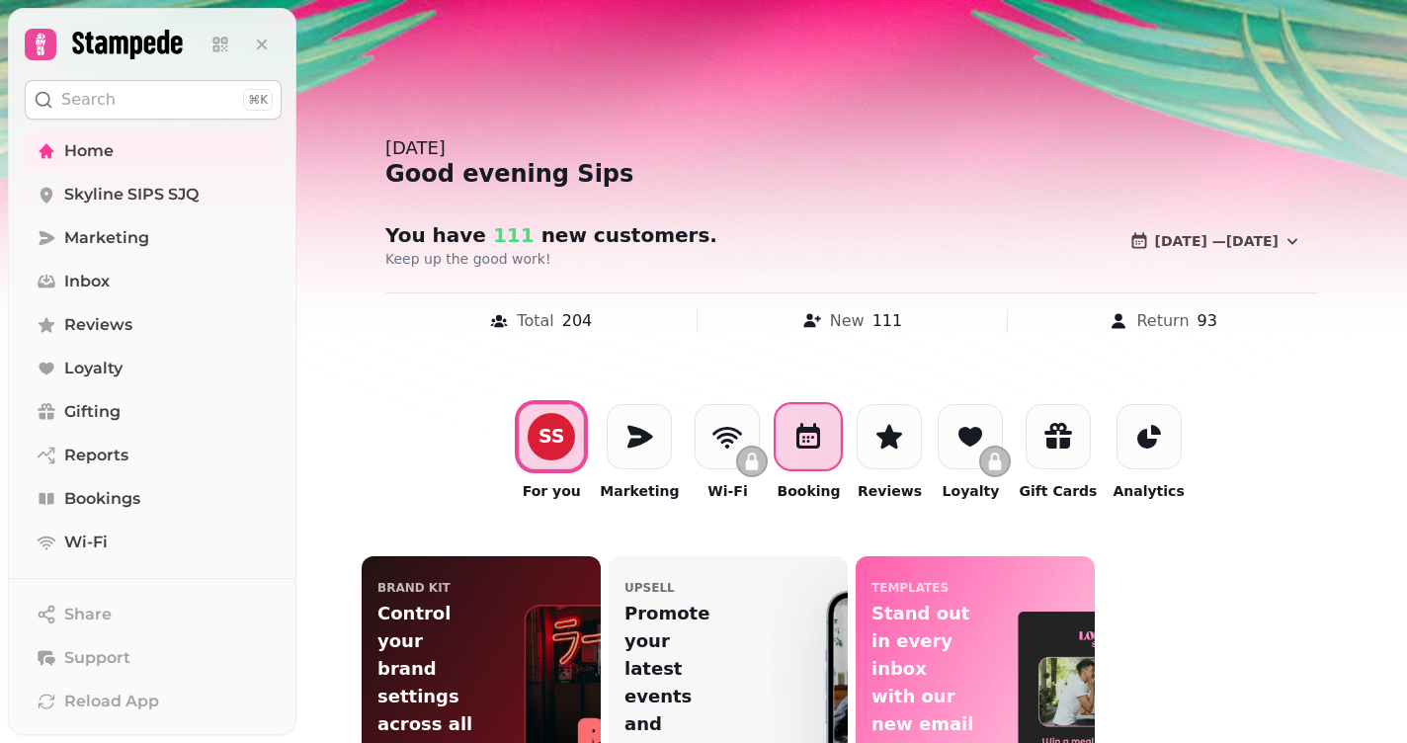
click at [841, 458] on div at bounding box center [808, 436] width 65 height 65
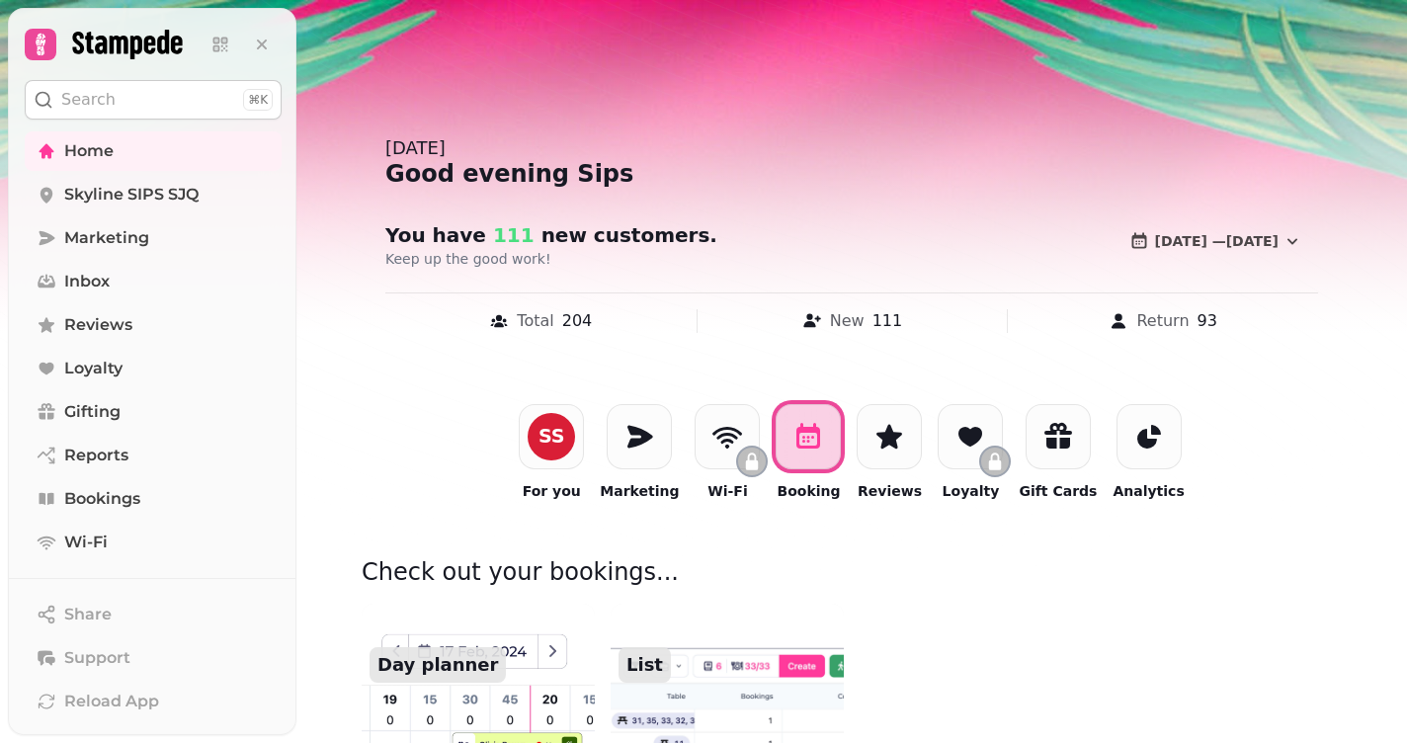
click at [522, 671] on img at bounding box center [478, 722] width 257 height 261
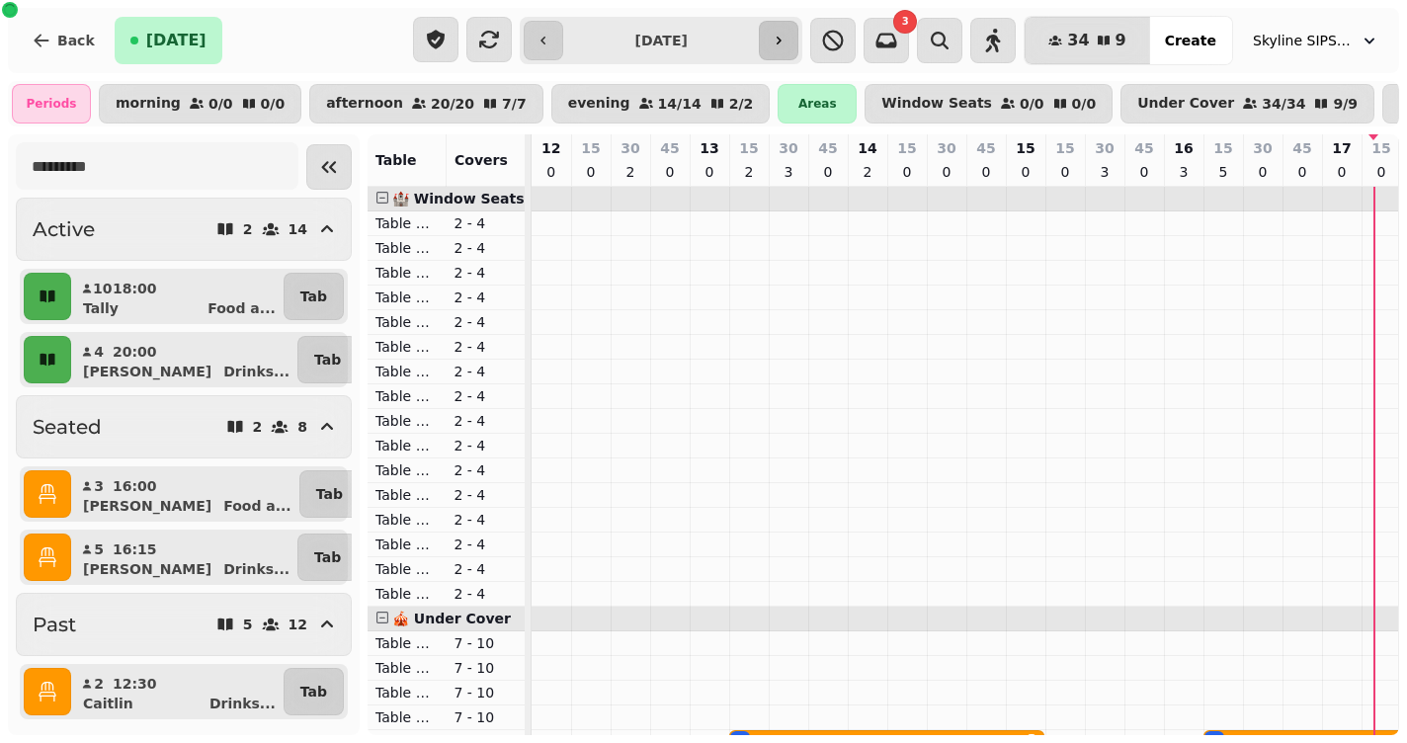
scroll to position [0, 843]
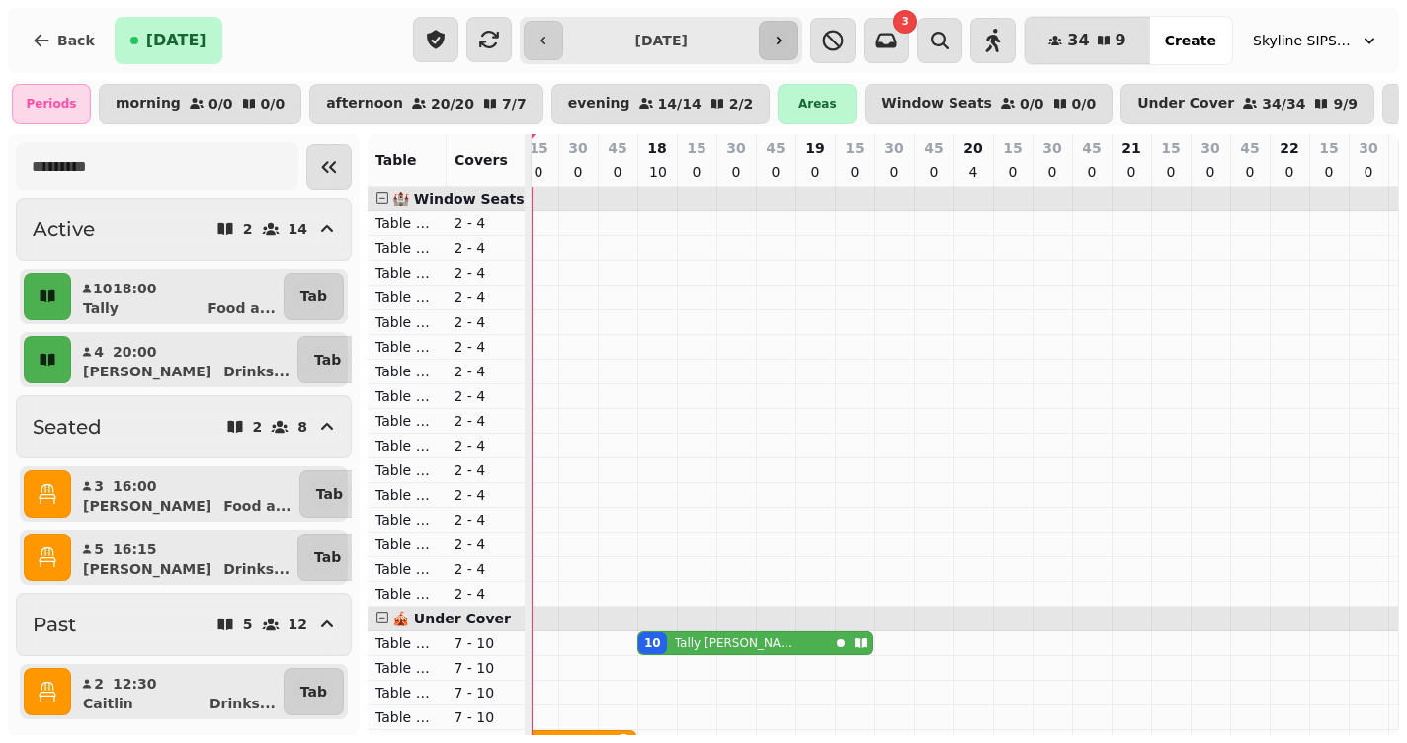
click at [787, 42] on icon "button" at bounding box center [779, 41] width 16 height 16
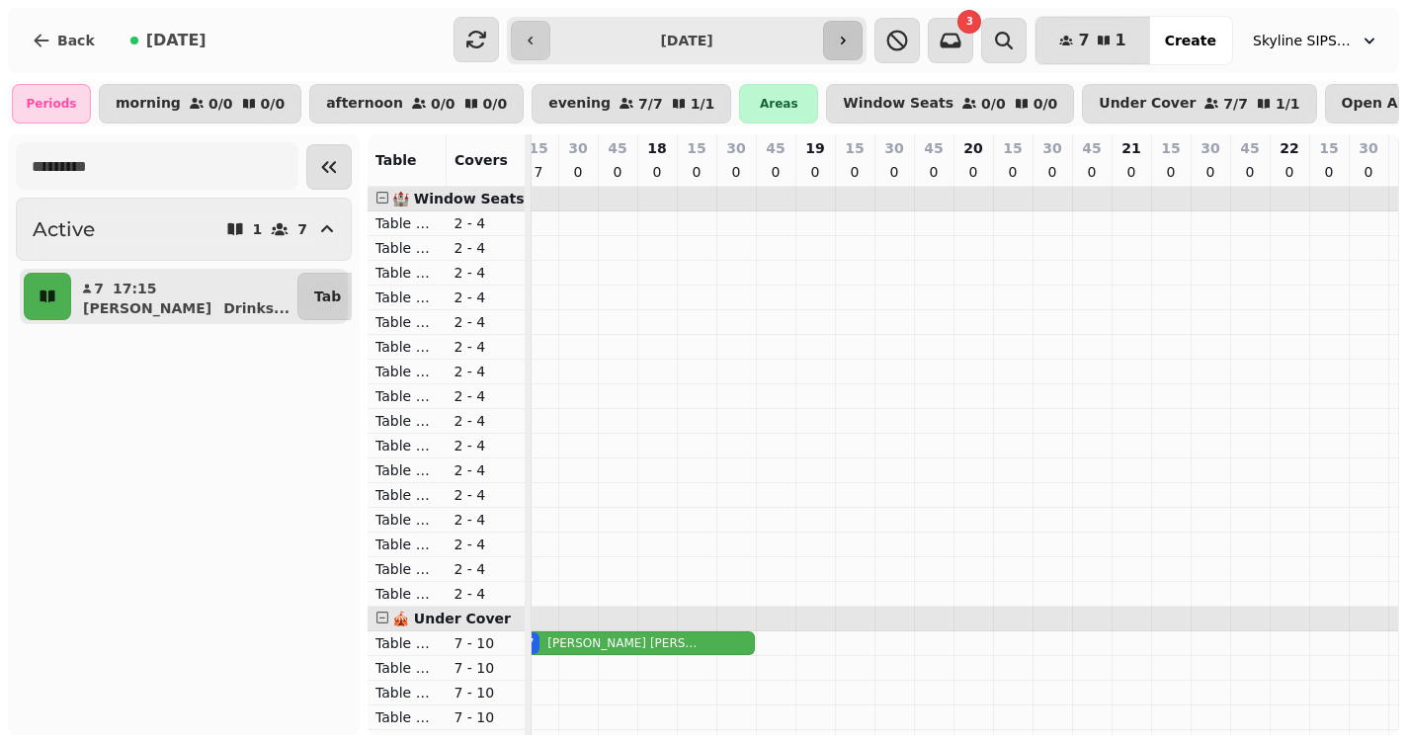
click at [863, 43] on button "button" at bounding box center [843, 41] width 40 height 40
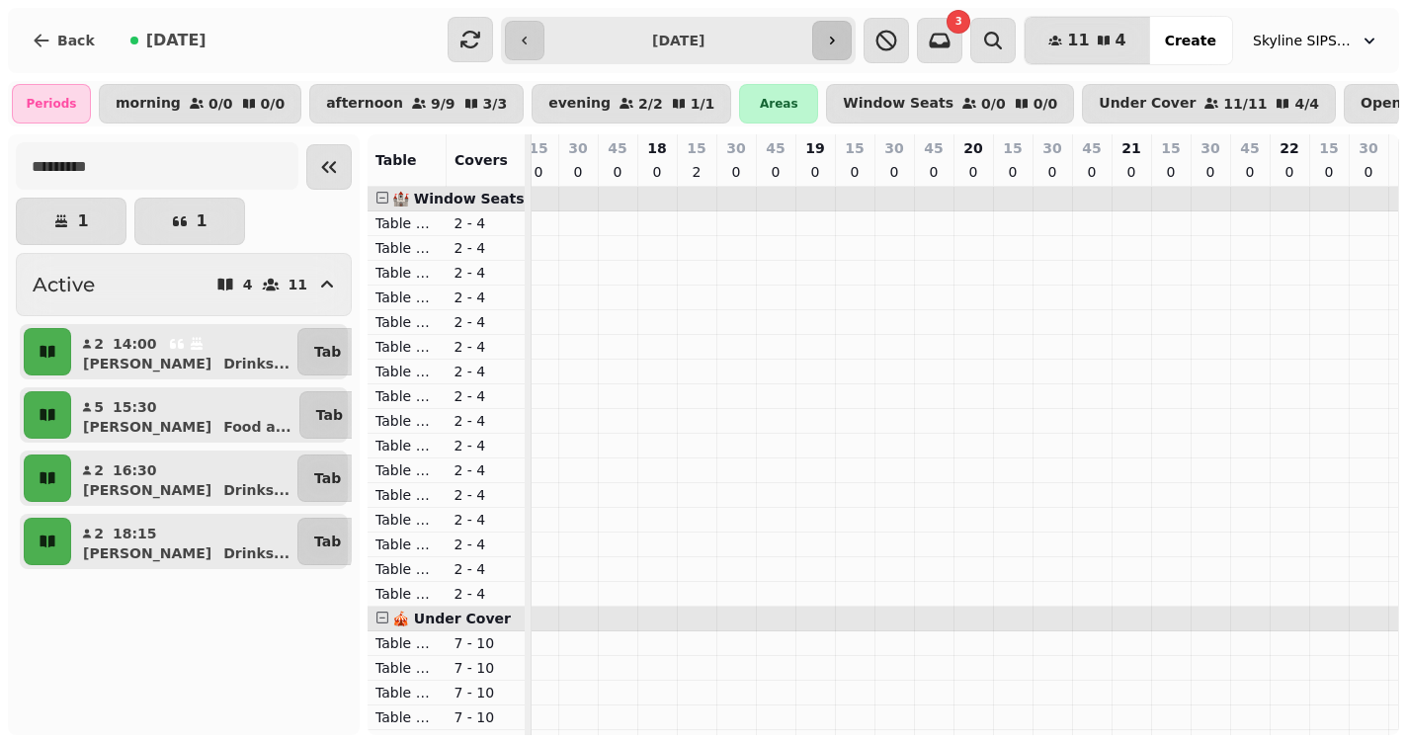
click at [852, 43] on button "button" at bounding box center [832, 41] width 40 height 40
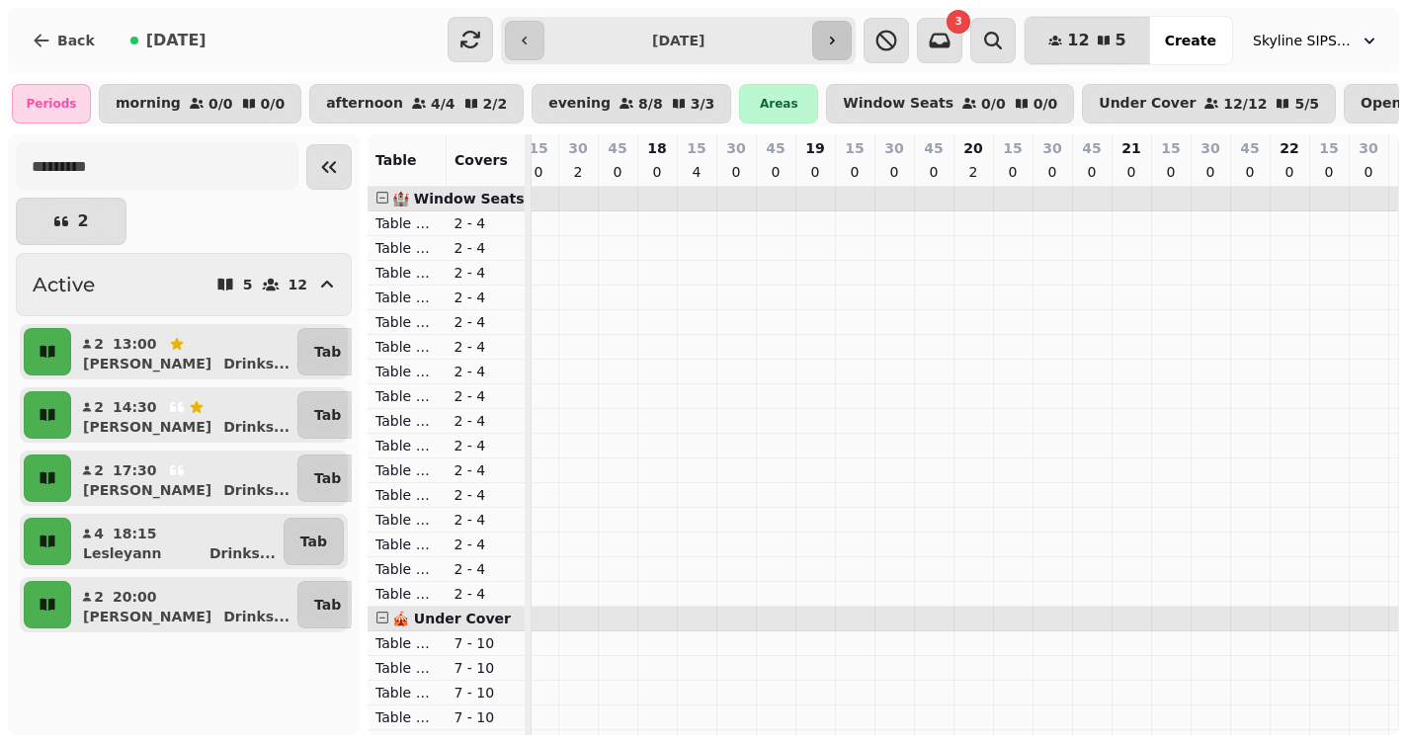
click at [852, 43] on button "button" at bounding box center [832, 41] width 40 height 40
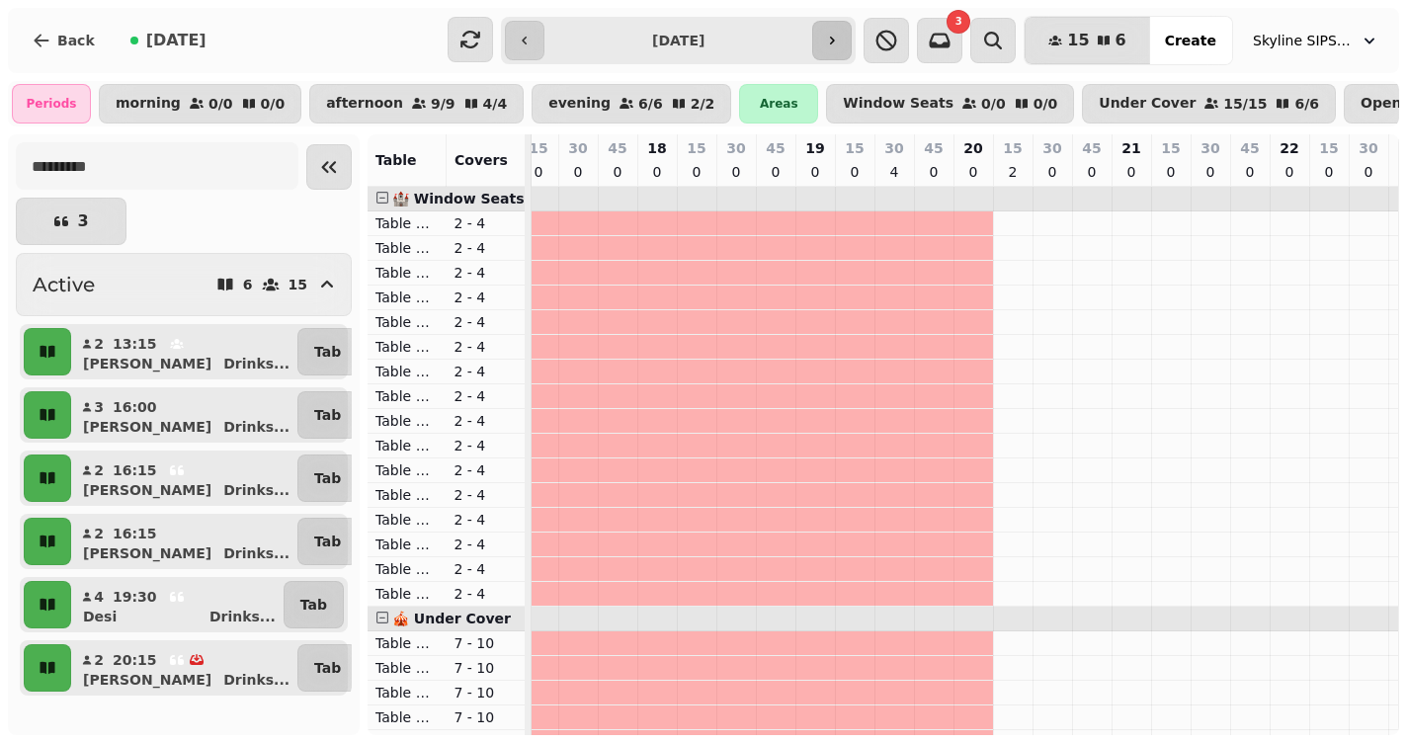
click at [852, 43] on button "button" at bounding box center [832, 41] width 40 height 40
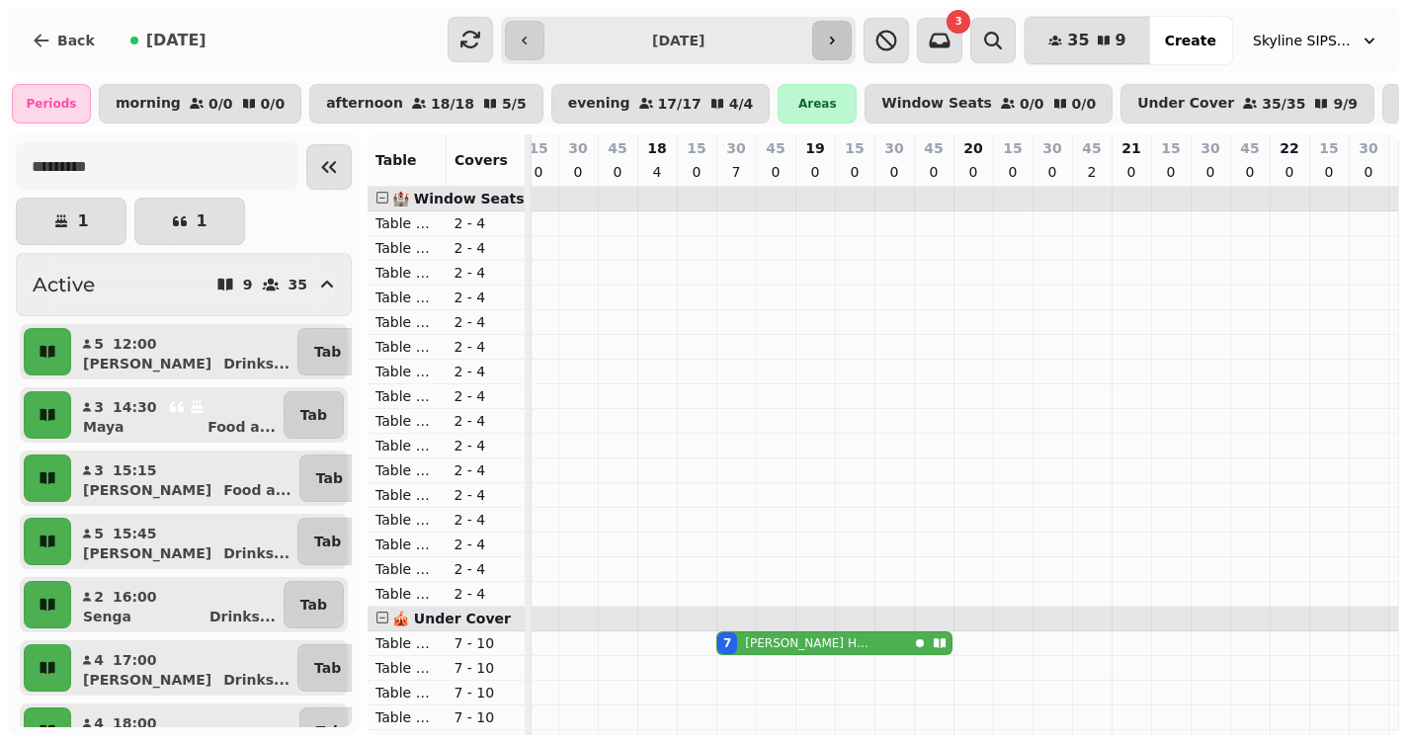
click at [847, 32] on button "button" at bounding box center [832, 41] width 40 height 40
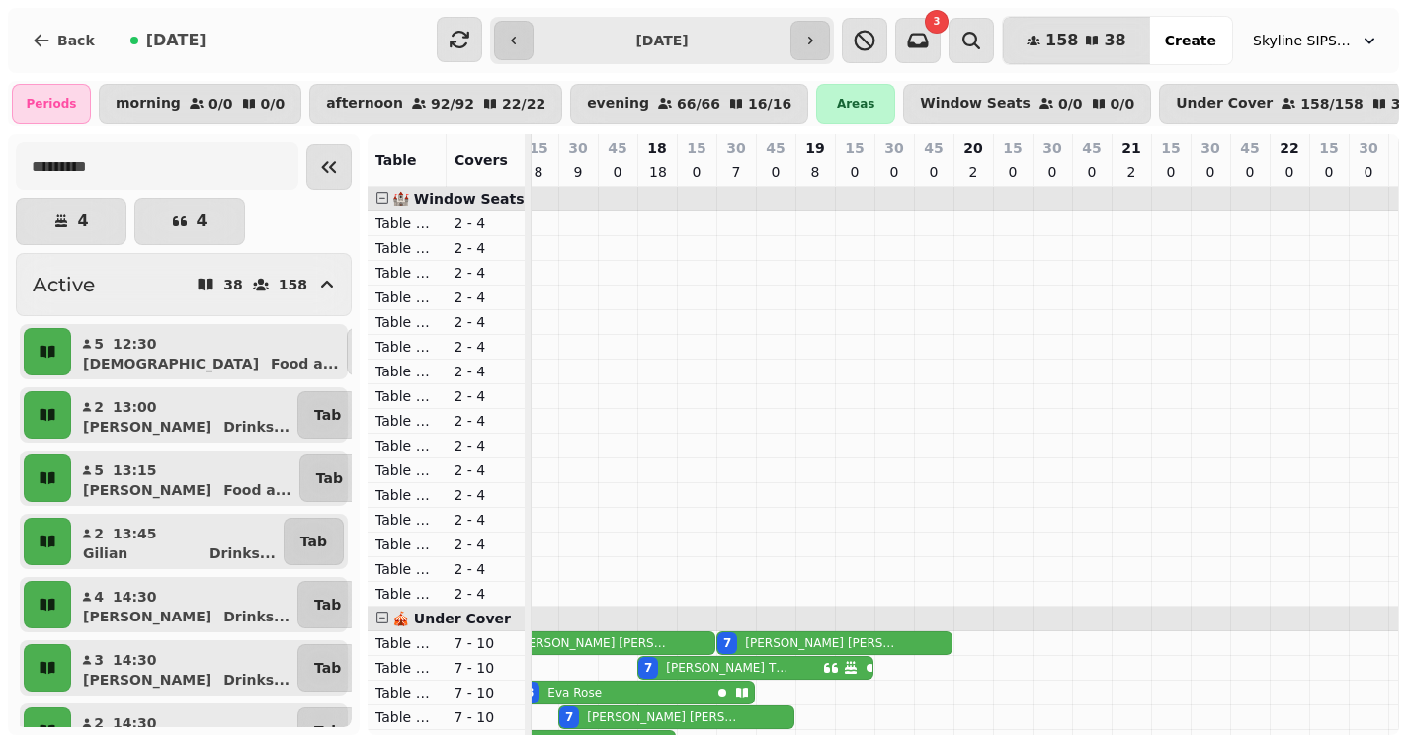
click at [834, 39] on div "**********" at bounding box center [662, 40] width 344 height 47
click at [818, 44] on icon "button" at bounding box center [810, 41] width 16 height 16
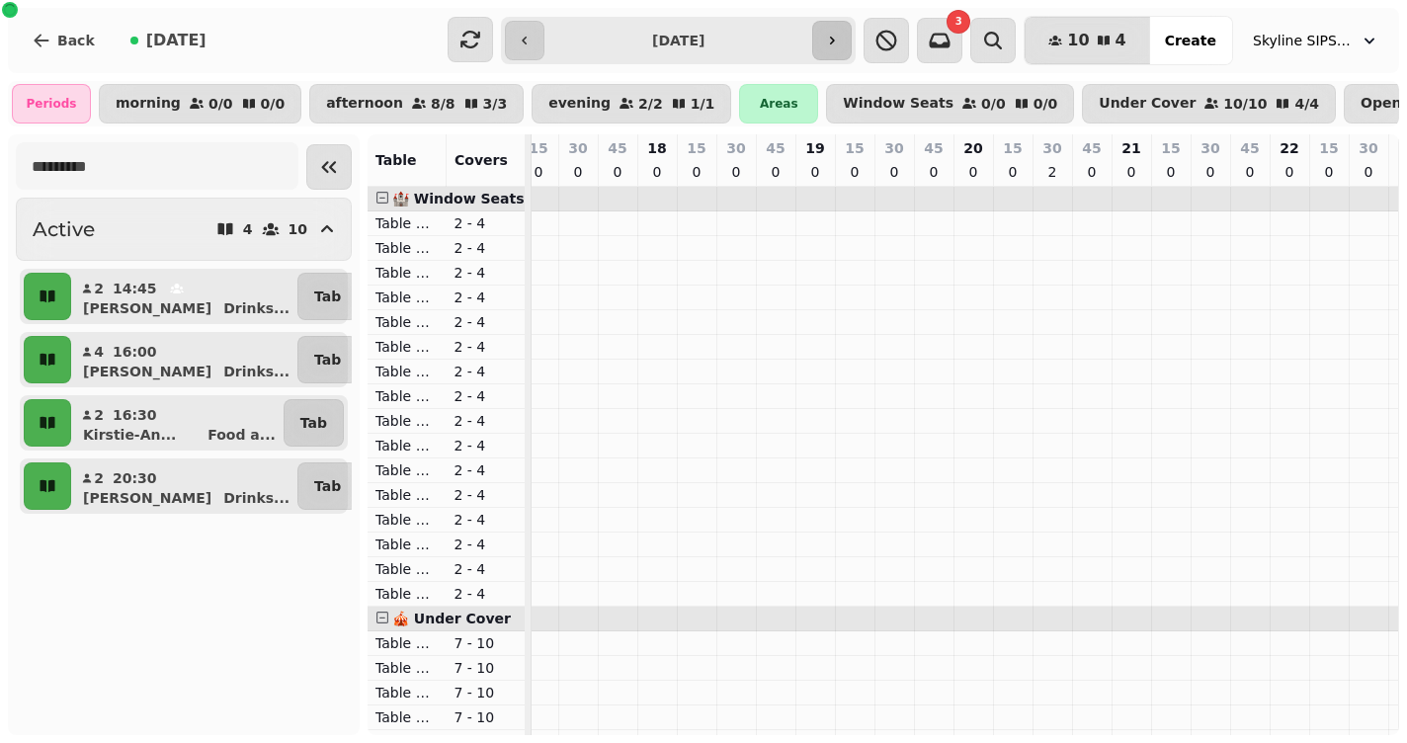
click at [840, 43] on icon "button" at bounding box center [832, 41] width 16 height 16
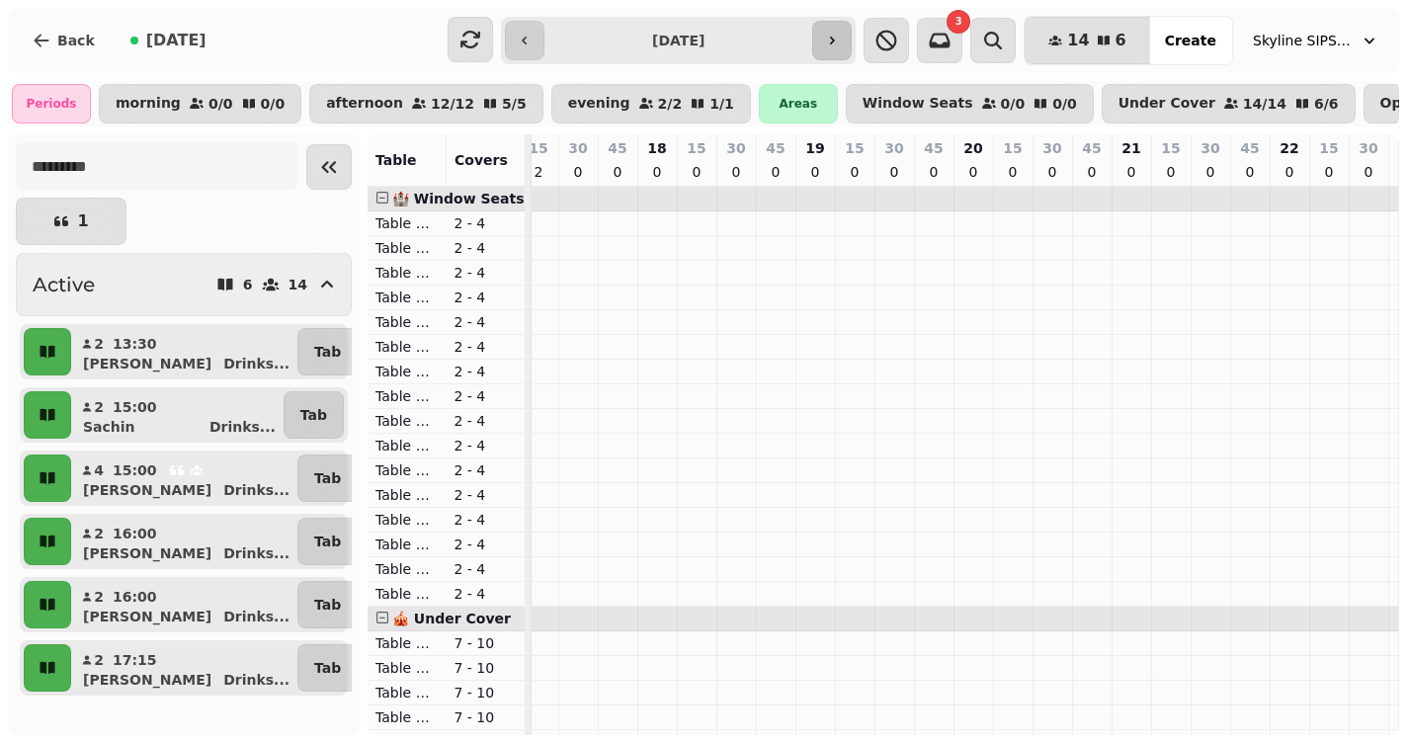
click at [840, 43] on icon "button" at bounding box center [832, 41] width 16 height 16
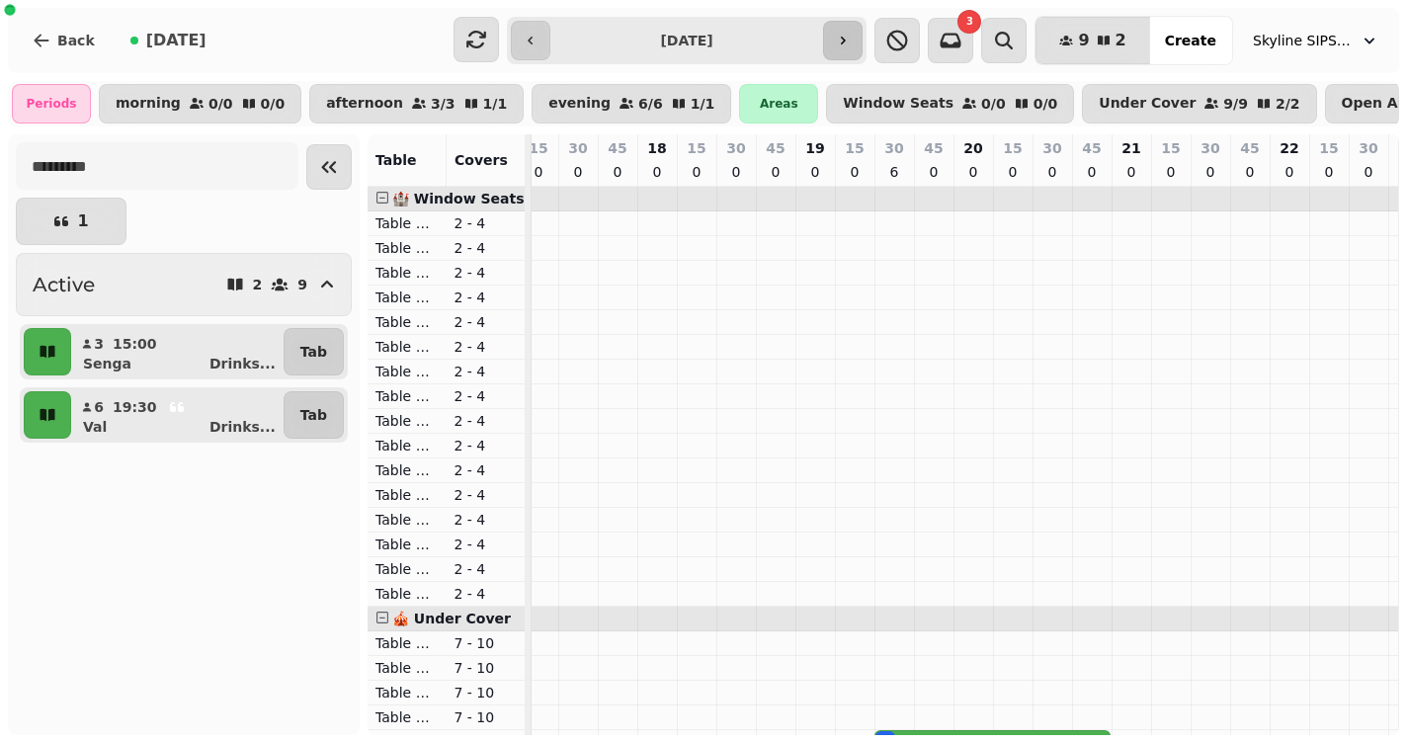
click at [846, 43] on icon "button" at bounding box center [843, 41] width 5 height 8
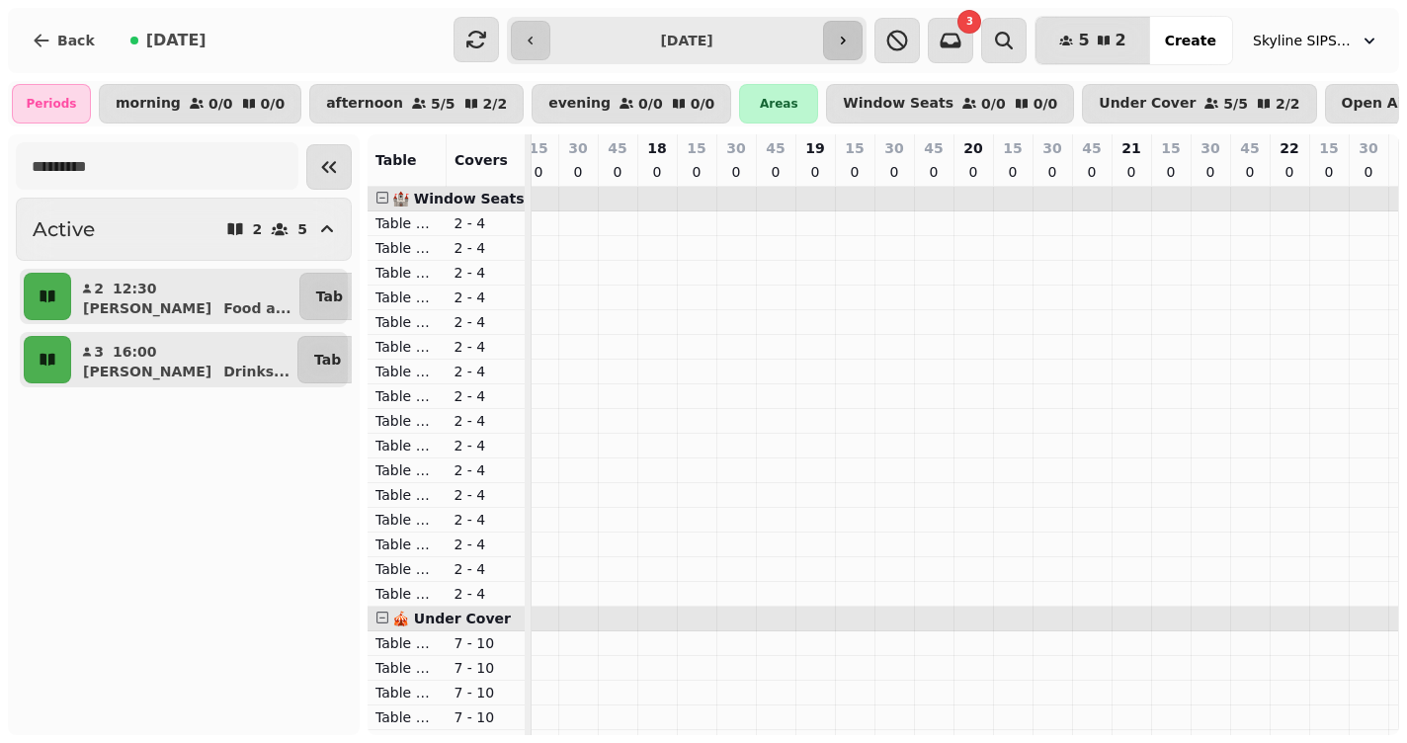
click at [846, 43] on icon "button" at bounding box center [843, 41] width 5 height 8
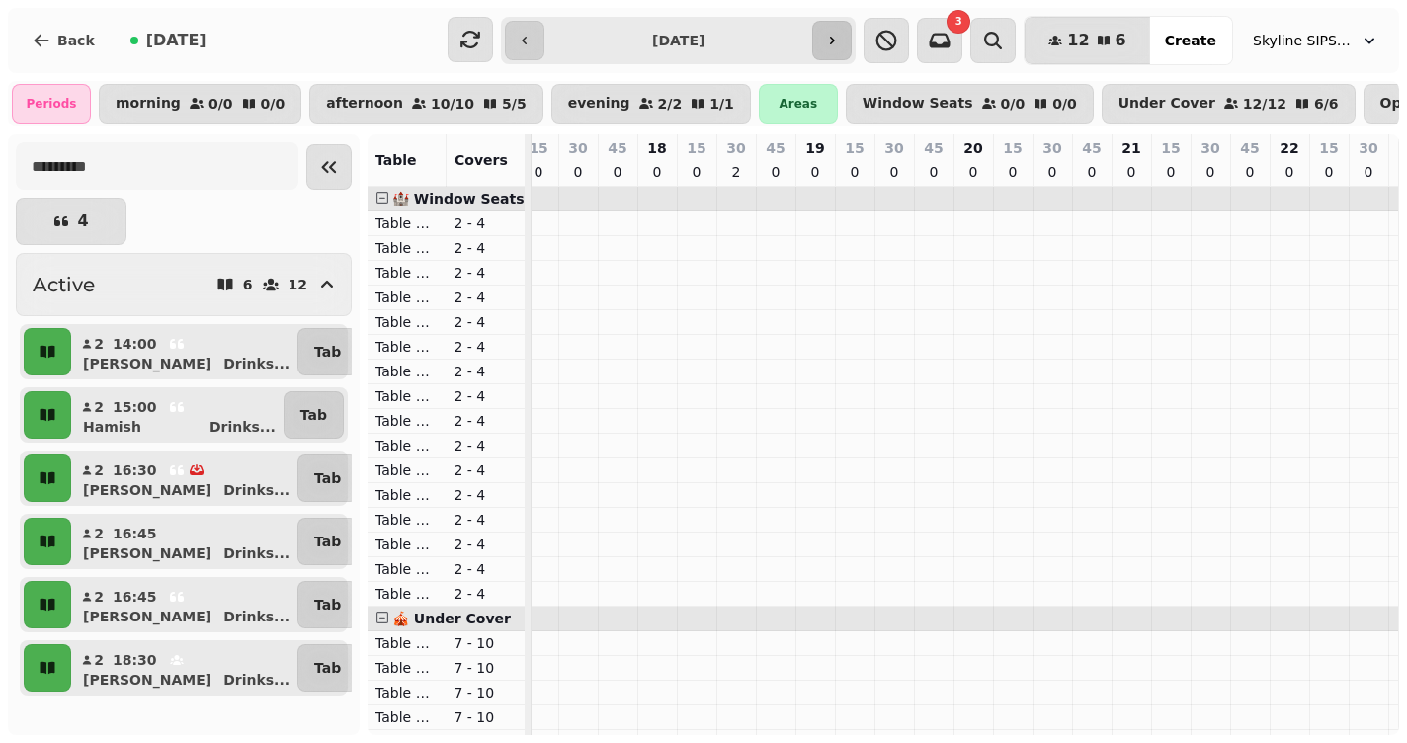
click at [840, 43] on icon "button" at bounding box center [832, 41] width 16 height 16
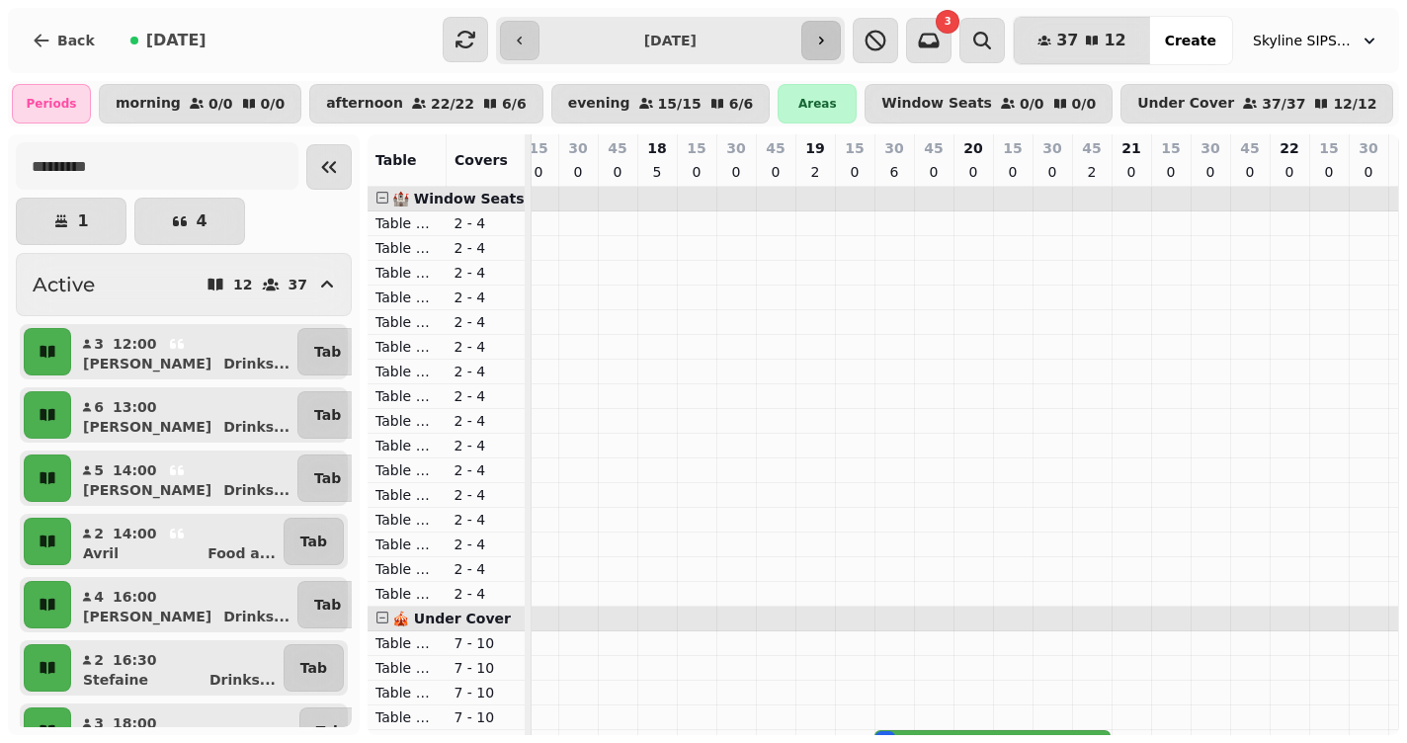
click at [841, 43] on button "button" at bounding box center [821, 41] width 40 height 40
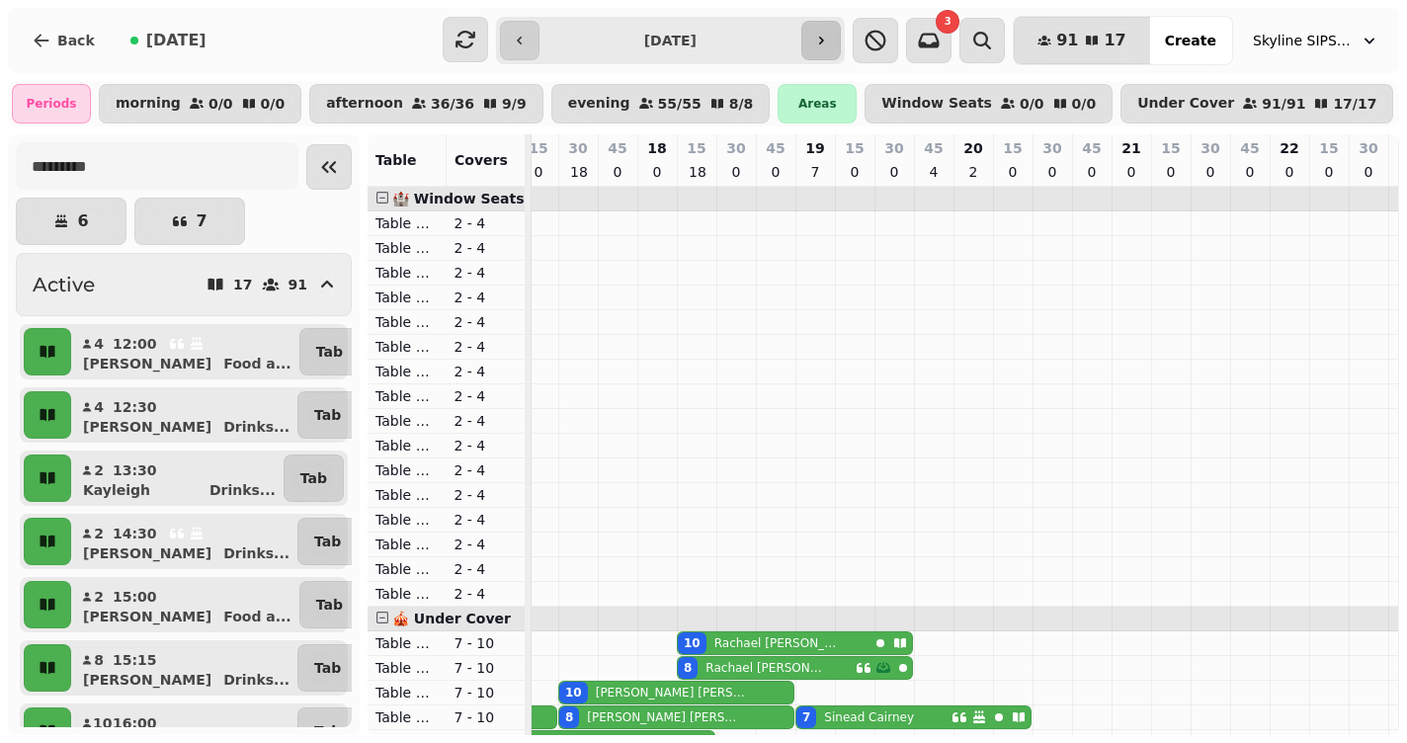
click at [841, 43] on button "button" at bounding box center [821, 41] width 40 height 40
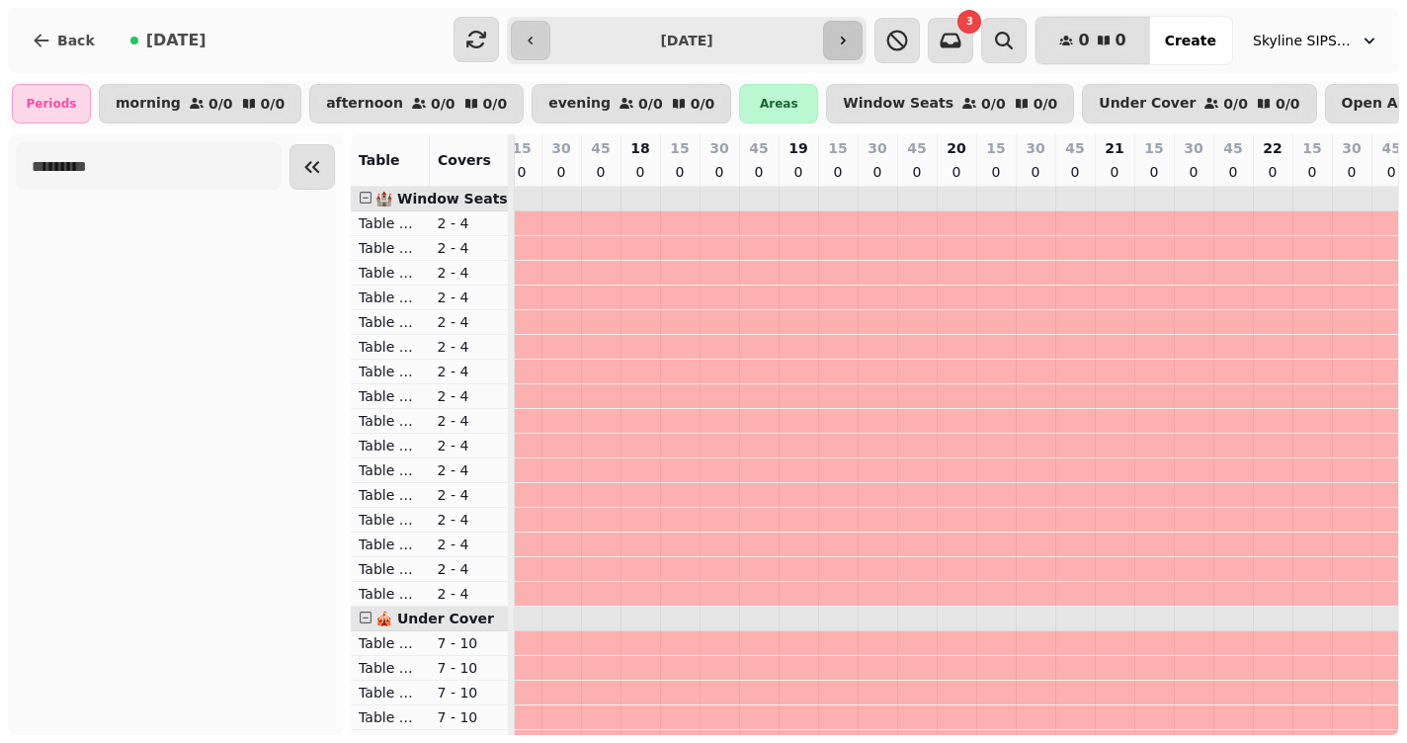
click at [846, 42] on icon "button" at bounding box center [843, 41] width 5 height 8
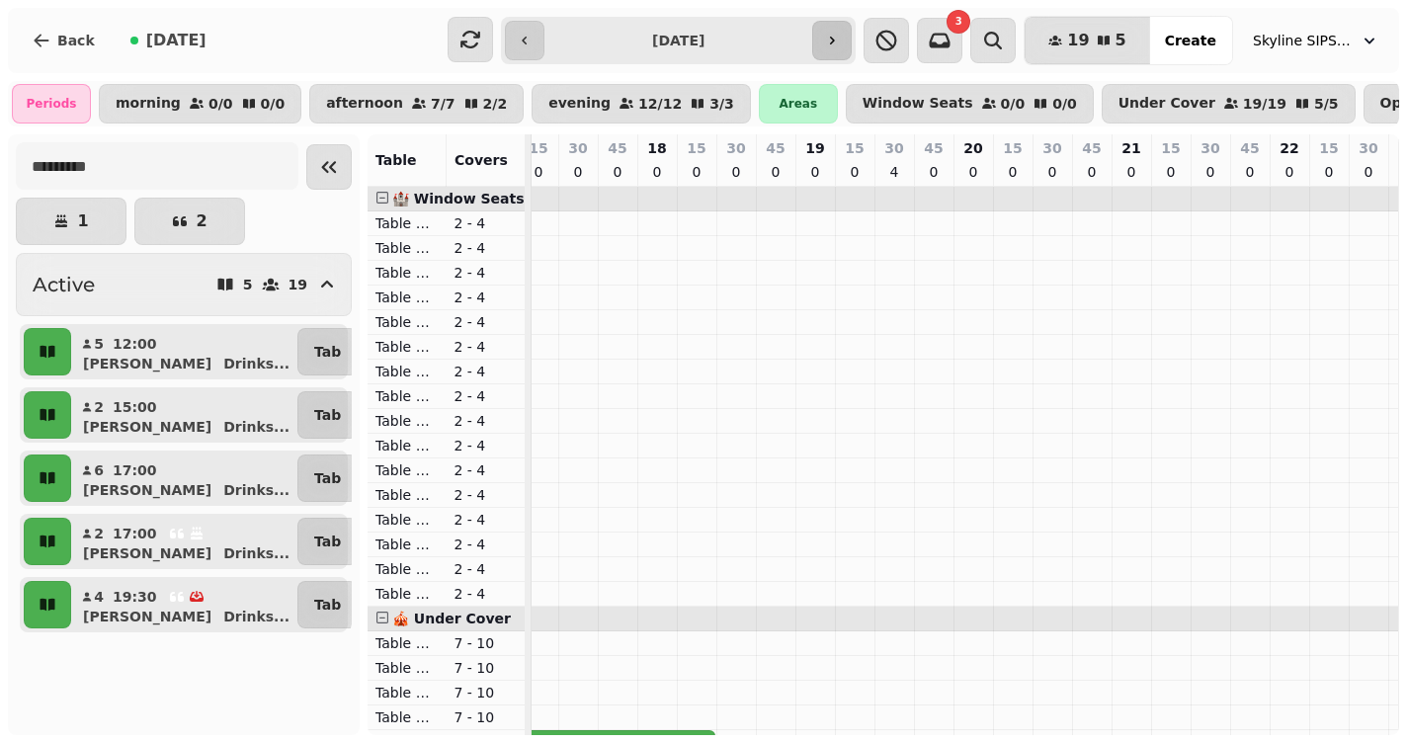
click at [840, 42] on icon "button" at bounding box center [832, 41] width 16 height 16
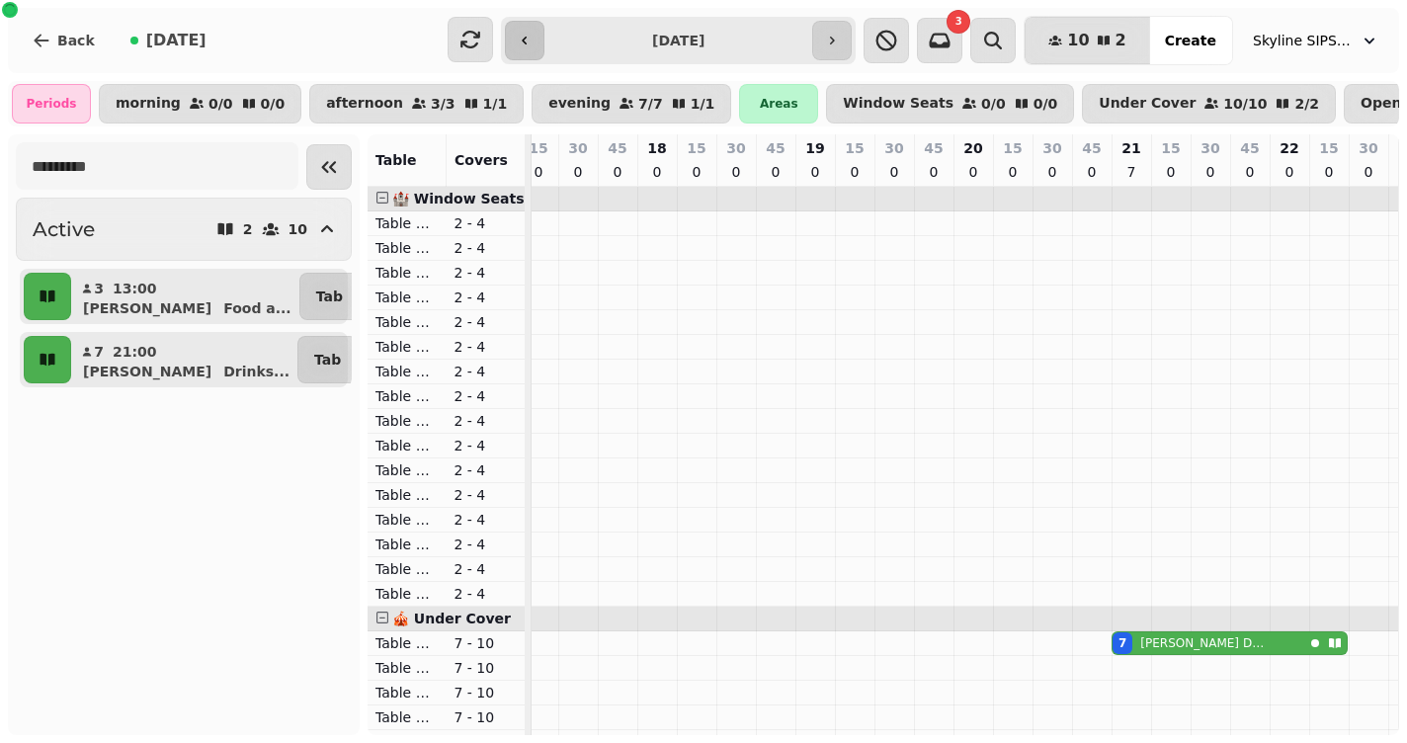
click at [536, 55] on button "button" at bounding box center [525, 41] width 40 height 40
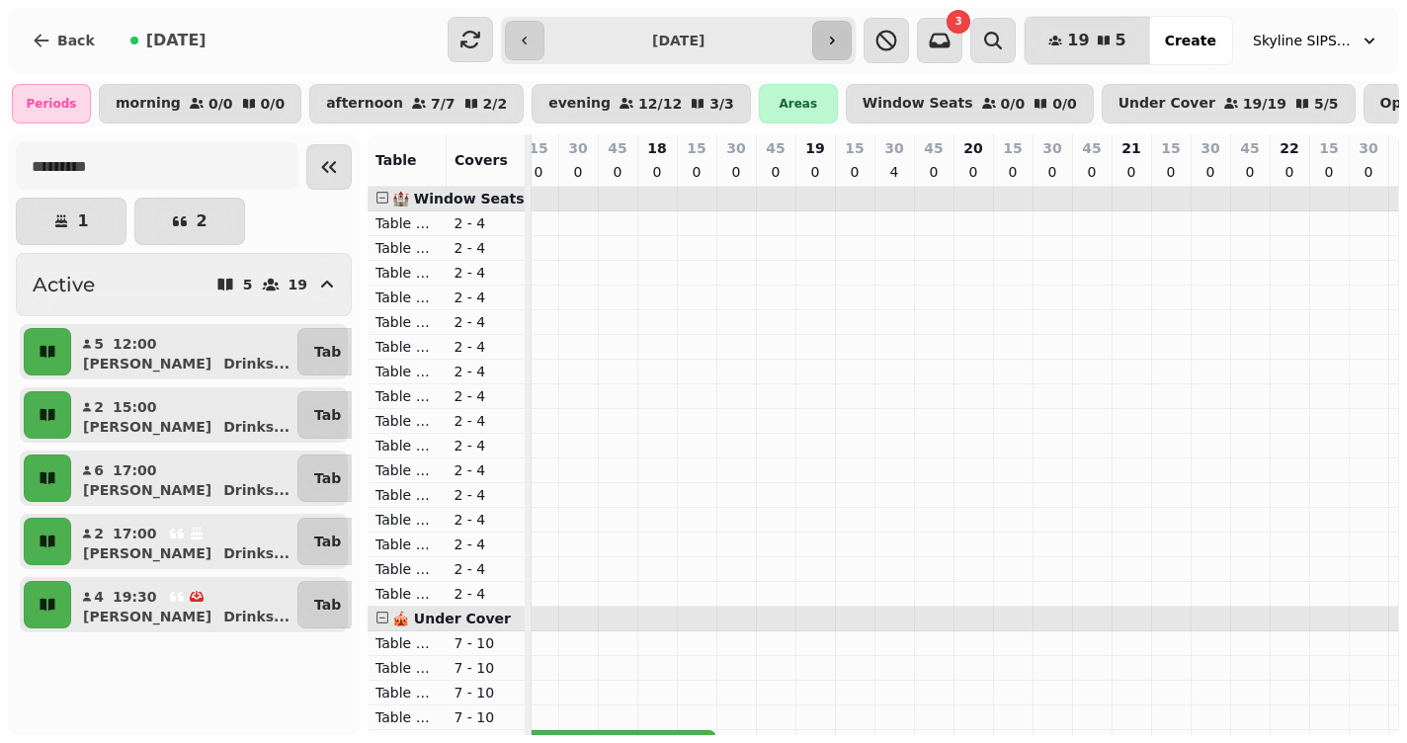
click at [849, 48] on button "button" at bounding box center [832, 41] width 40 height 40
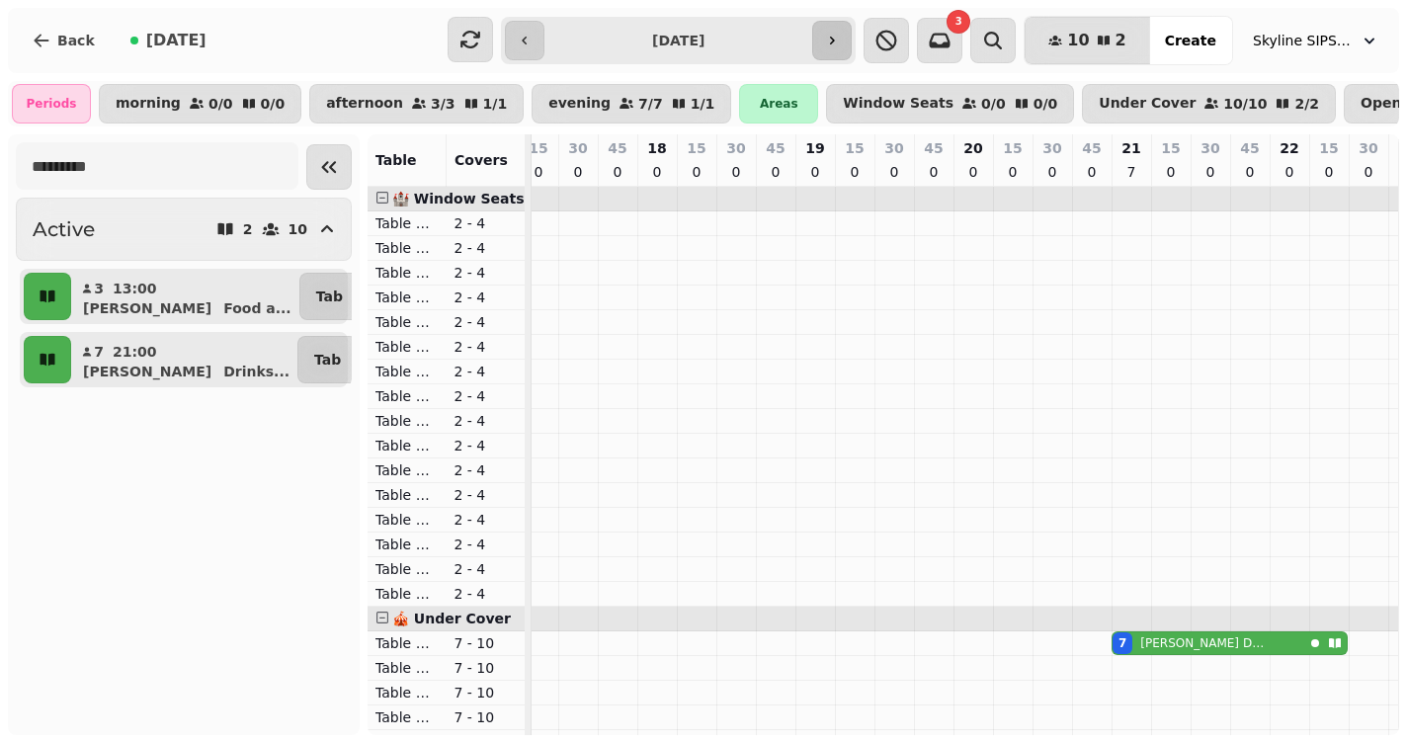
click at [849, 48] on button "button" at bounding box center [832, 41] width 40 height 40
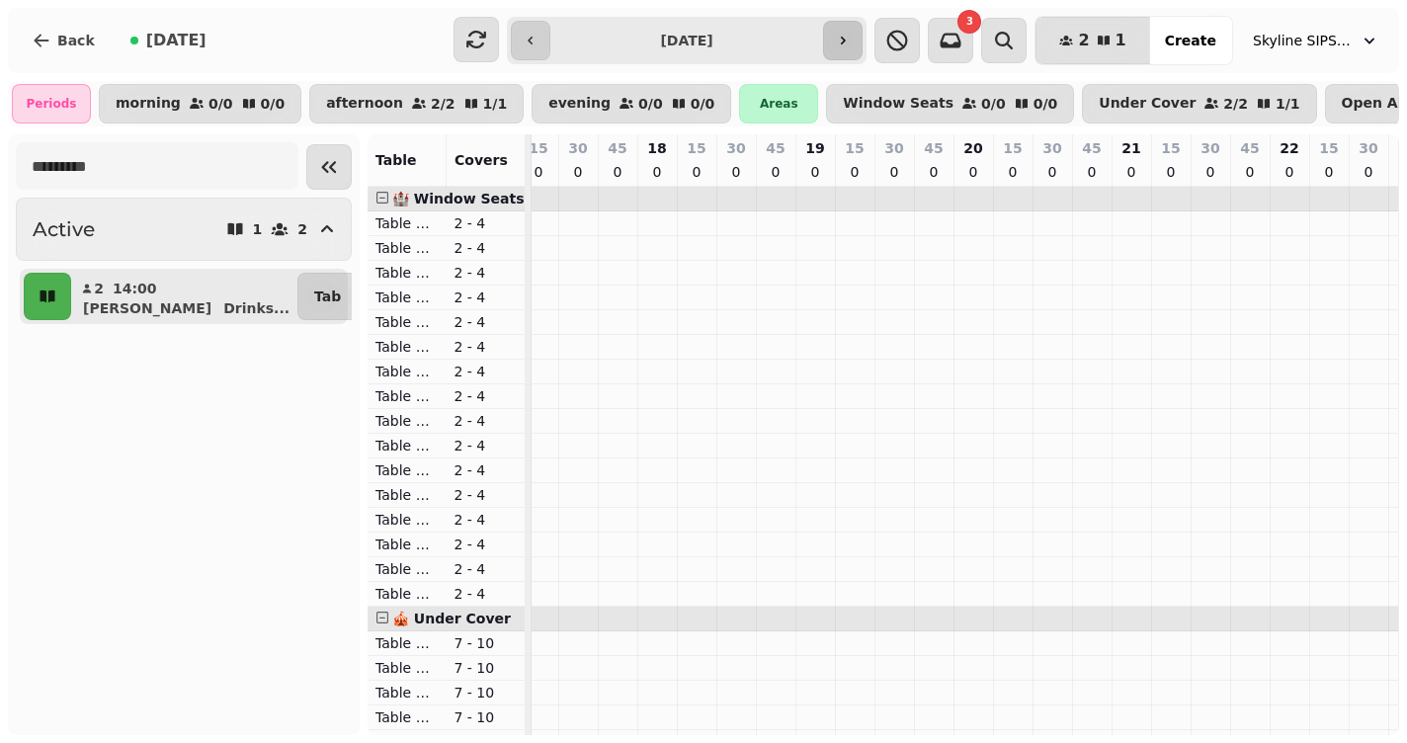
click at [849, 48] on button "button" at bounding box center [843, 41] width 40 height 40
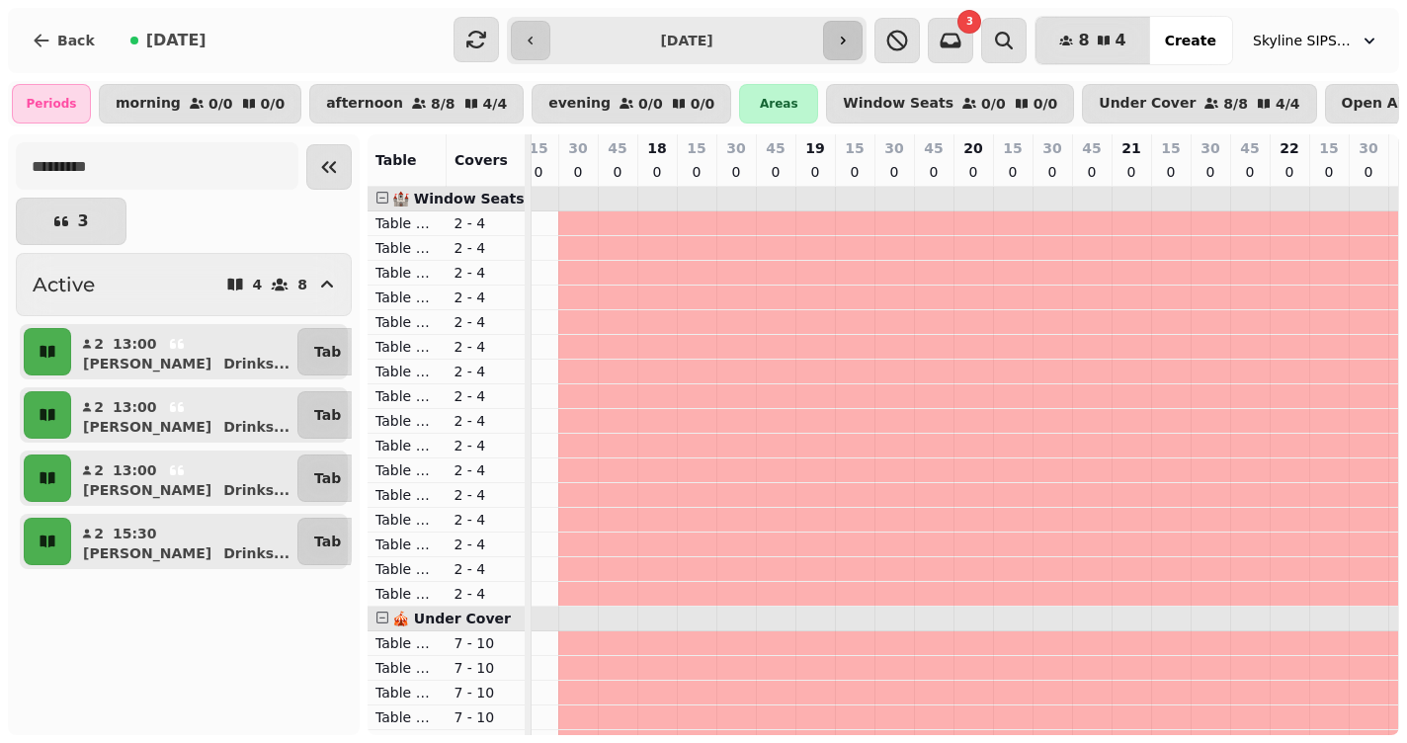
click at [856, 56] on button "button" at bounding box center [843, 41] width 40 height 40
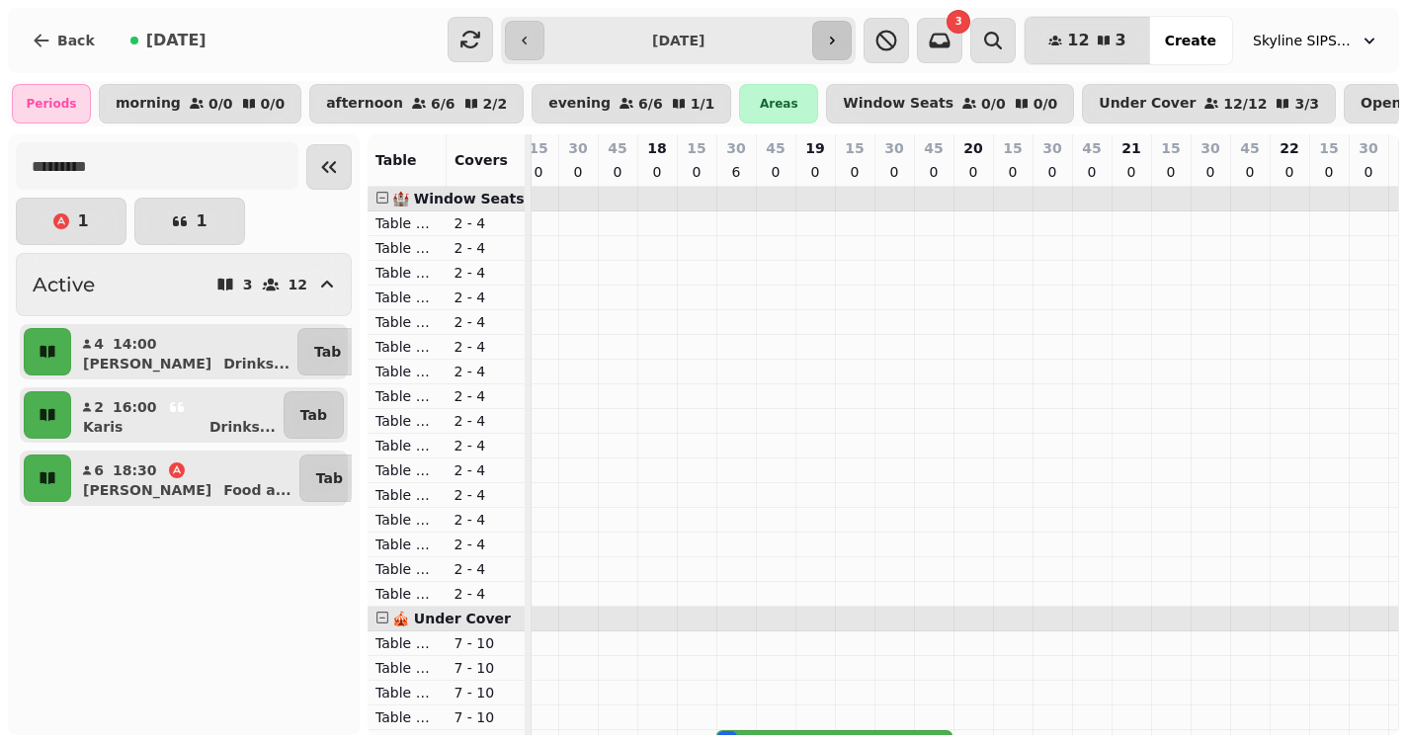
click at [852, 56] on button "button" at bounding box center [832, 41] width 40 height 40
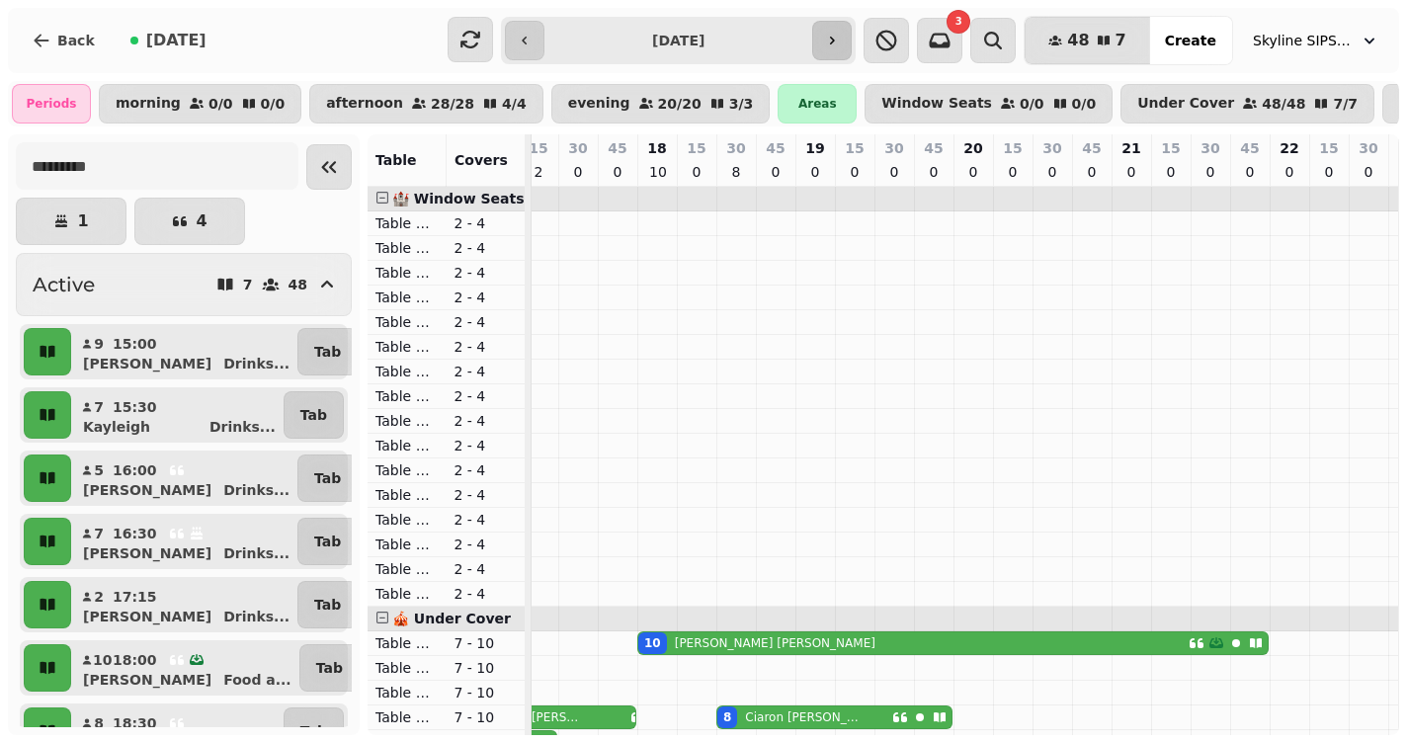
click at [852, 48] on button "button" at bounding box center [832, 41] width 40 height 40
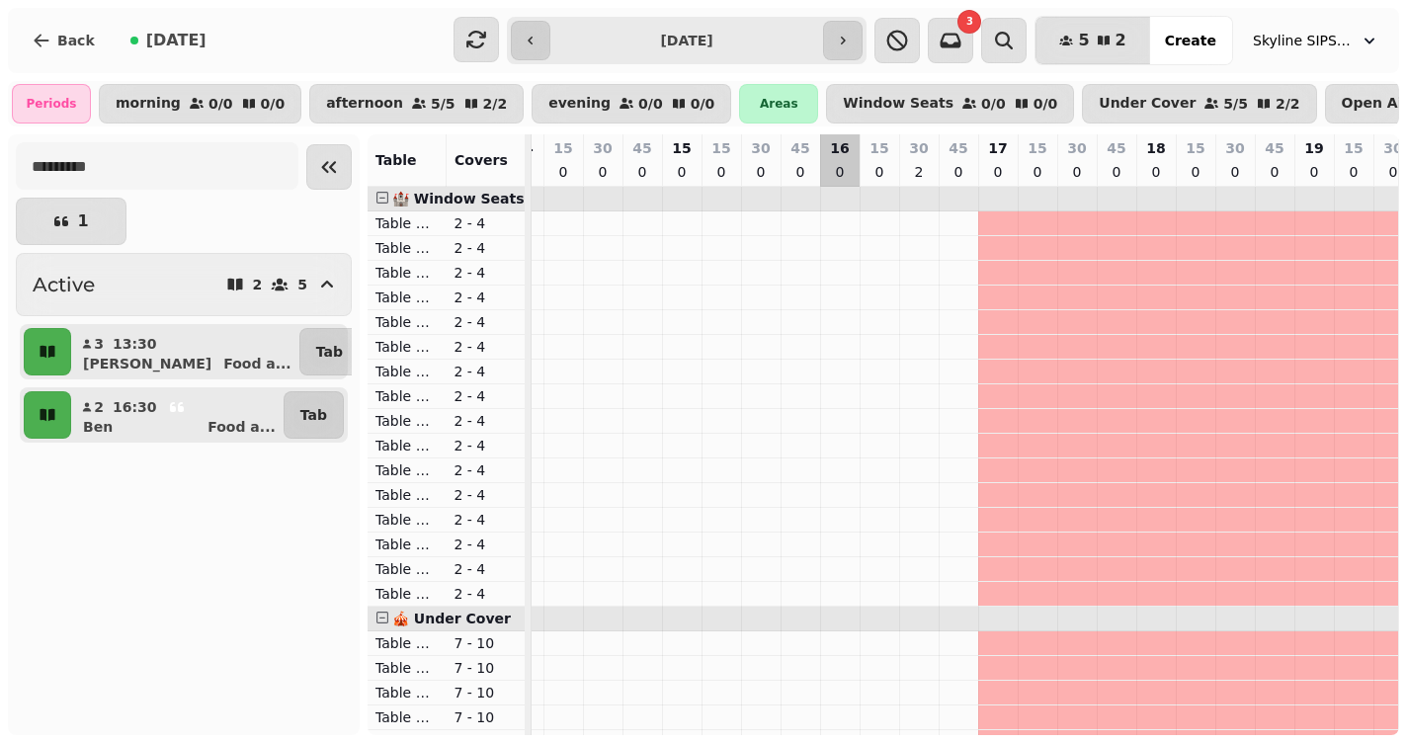
scroll to position [0, 346]
click at [863, 44] on button "button" at bounding box center [843, 41] width 40 height 40
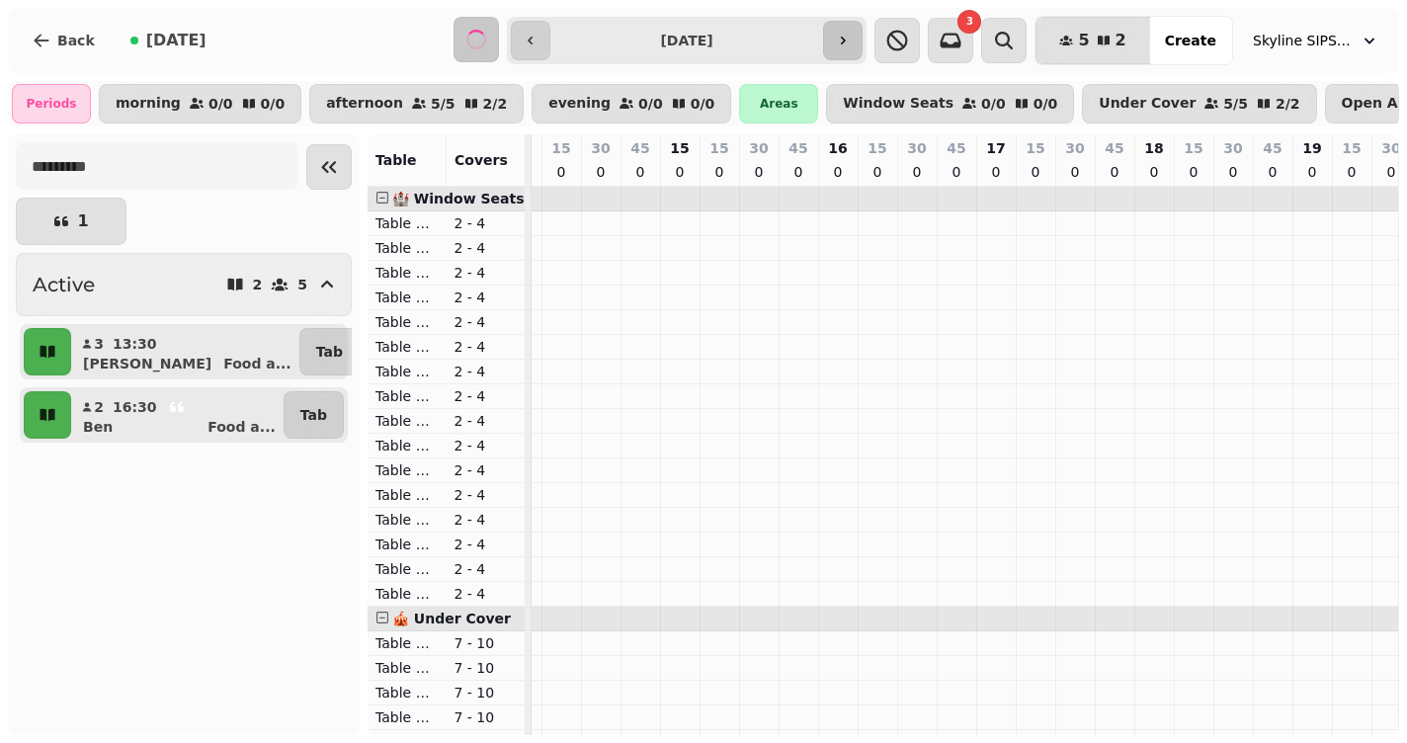
scroll to position [0, 843]
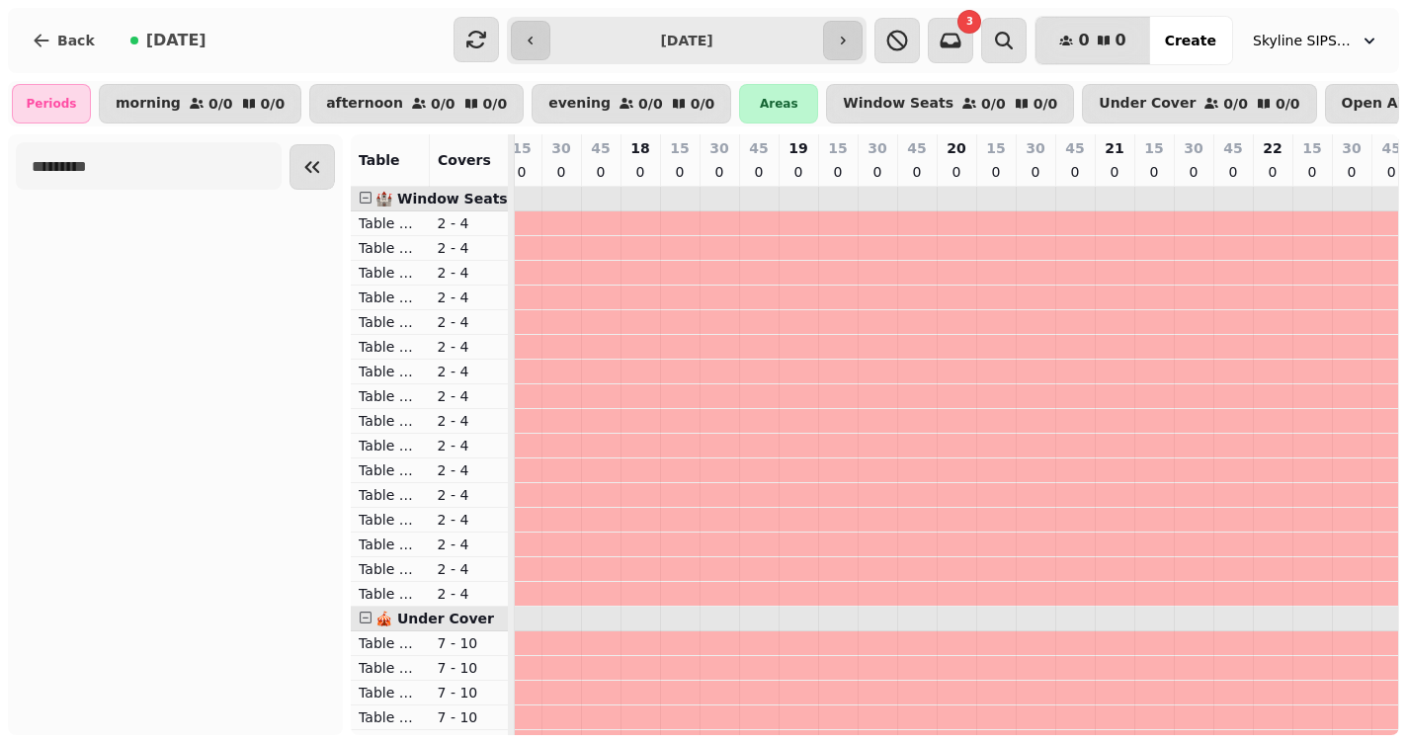
click at [761, 43] on input "**********" at bounding box center [687, 41] width 266 height 32
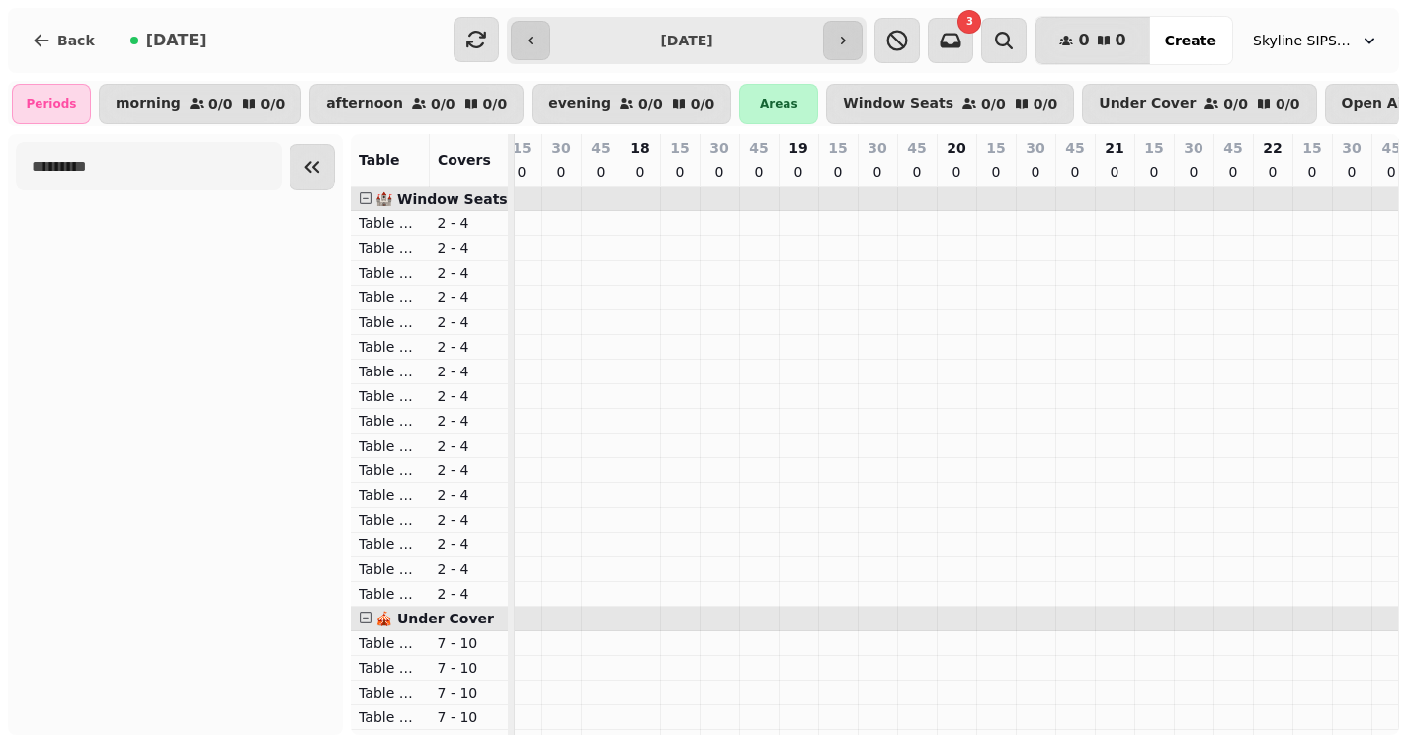
type input "**********"
